Goal: Task Accomplishment & Management: Complete application form

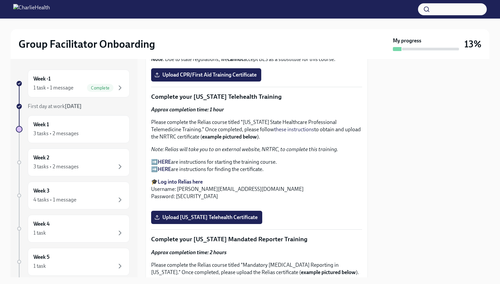
scroll to position [1027, 0]
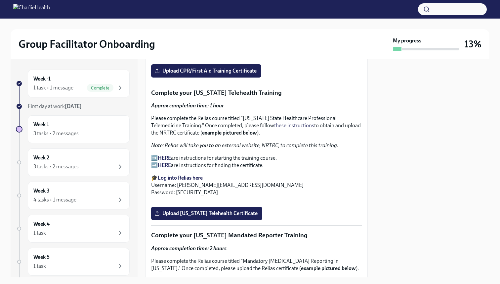
click at [164, 162] on strong "HERE" at bounding box center [164, 165] width 13 height 6
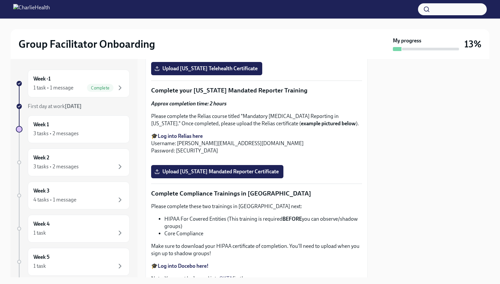
scroll to position [1174, 0]
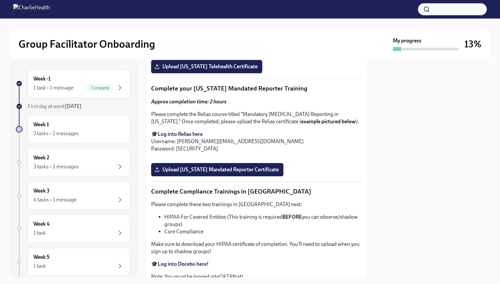
click at [213, 70] on span "Upload [US_STATE] Telehealth Certificate" at bounding box center [207, 66] width 102 height 7
click at [0, 0] on input "Upload [US_STATE] Telehealth Certificate" at bounding box center [0, 0] width 0 height 0
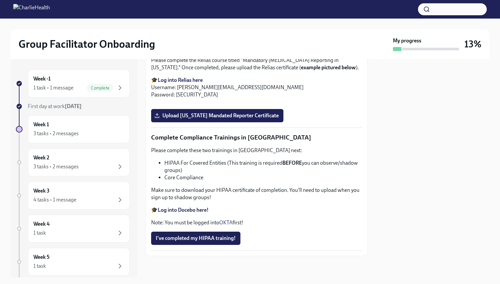
scroll to position [1524, 0]
click at [185, 163] on li "HIPAA For Covered Entities (This training is required BEFORE you can observe/sh…" at bounding box center [263, 166] width 198 height 15
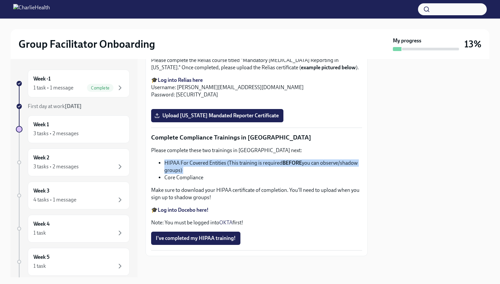
click at [185, 163] on li "HIPAA For Covered Entities (This training is required BEFORE you can observe/sh…" at bounding box center [263, 166] width 198 height 15
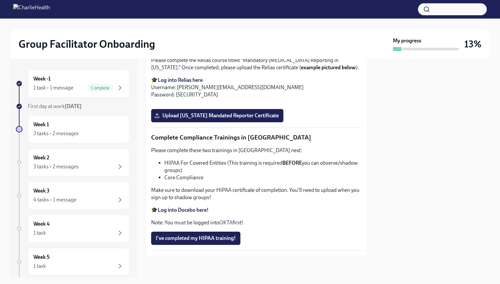
scroll to position [1153, 0]
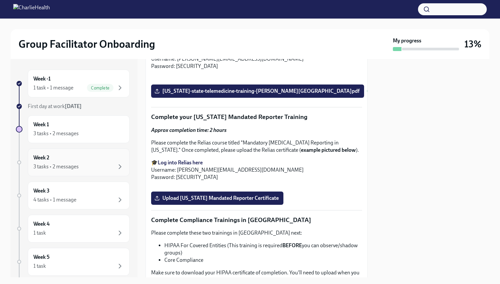
click at [70, 158] on div "Week 2 3 tasks • 2 messages" at bounding box center [78, 162] width 91 height 17
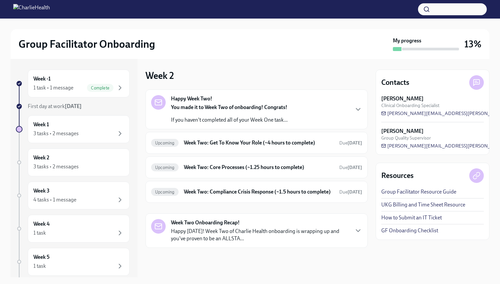
click at [211, 120] on p "If you haven't completed all of your Week One task..." at bounding box center [229, 119] width 117 height 7
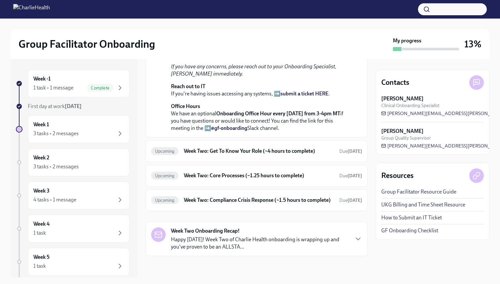
scroll to position [214, 0]
click at [225, 243] on p "Happy [DATE]! Week Two of Charlie Health onboarding is wrapping up and you've p…" at bounding box center [260, 243] width 178 height 15
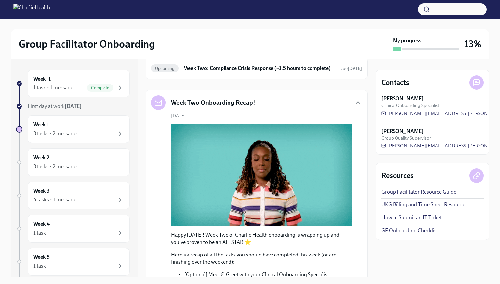
scroll to position [0, 0]
